Goal: Check status: Check status

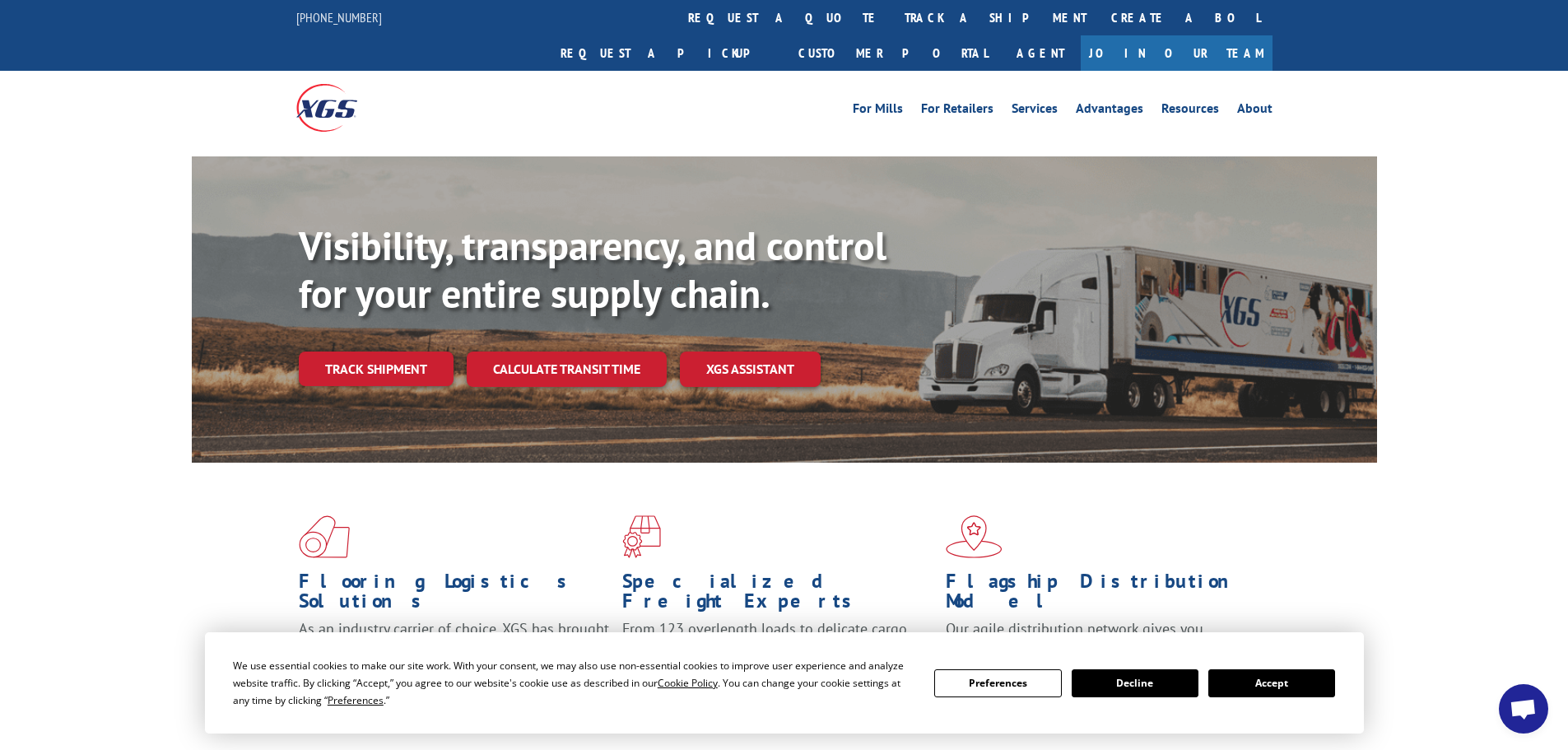
click at [1276, 682] on button "Accept" at bounding box center [1272, 682] width 127 height 28
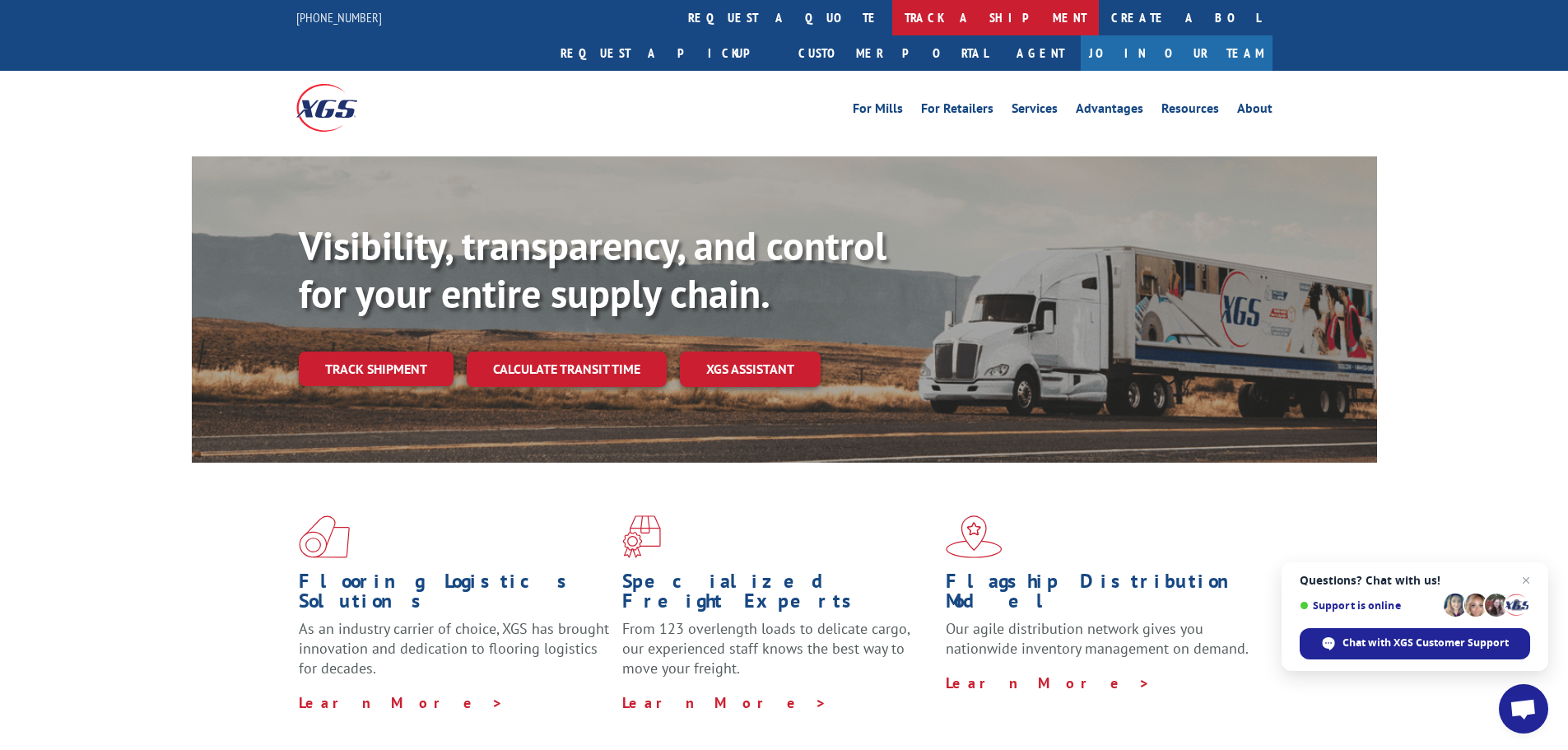
click at [892, 14] on link "track a shipment" at bounding box center [996, 17] width 206 height 35
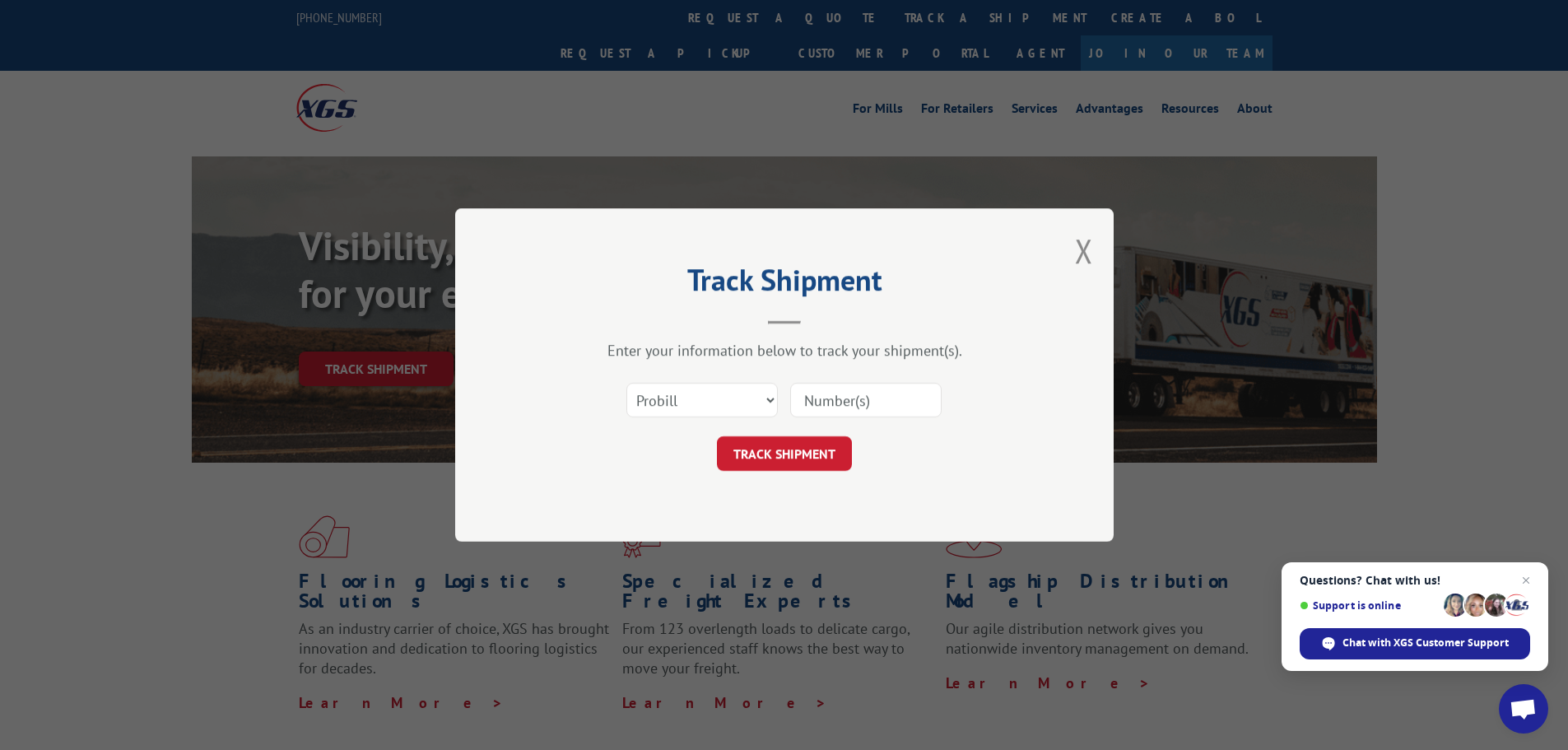
click at [838, 401] on input at bounding box center [866, 400] width 152 height 34
paste input "156352508"
type input "156352508"
click at [776, 455] on button "TRACK SHIPMENT" at bounding box center [784, 454] width 135 height 34
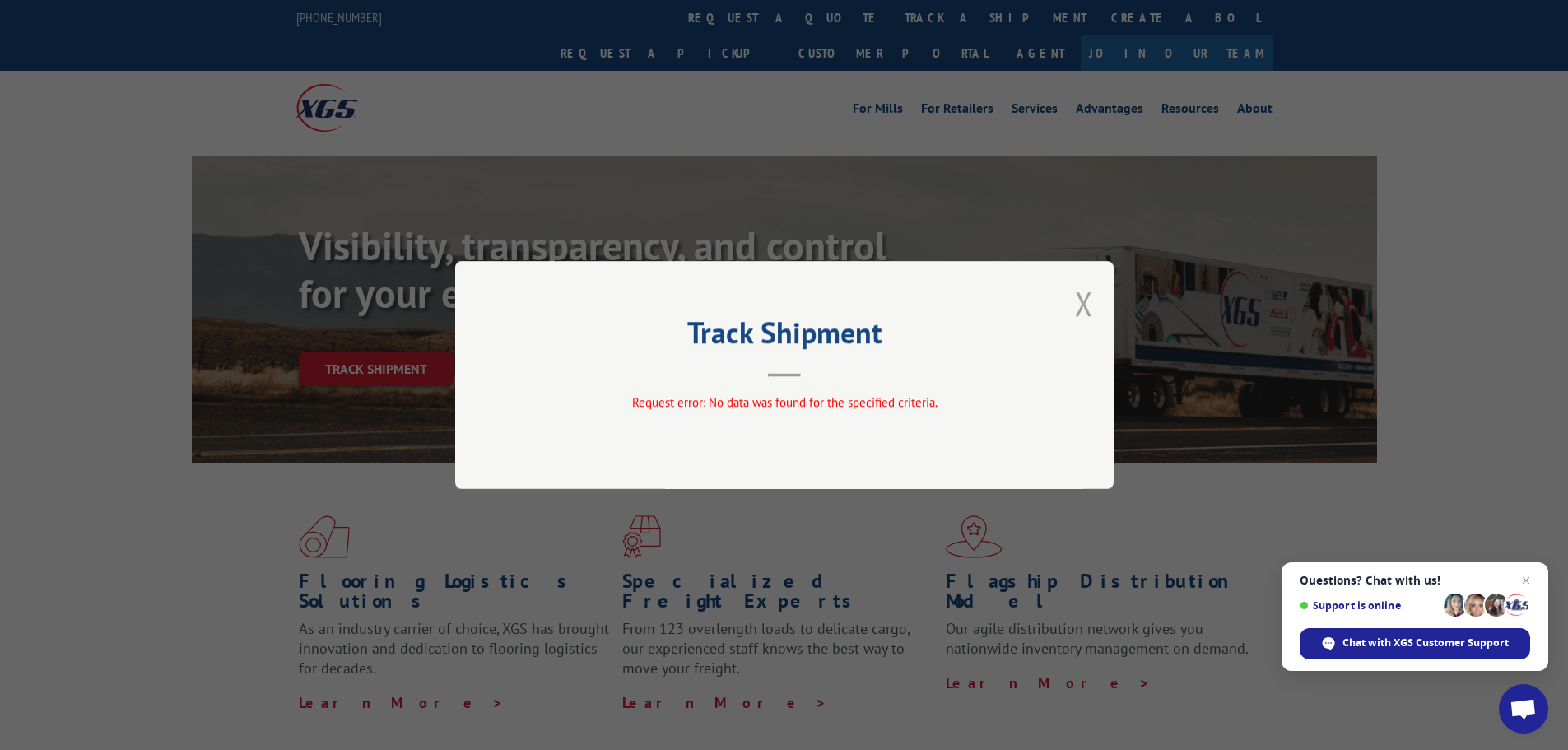
click at [1088, 300] on button "Close modal" at bounding box center [1084, 304] width 18 height 44
